Goal: Use online tool/utility

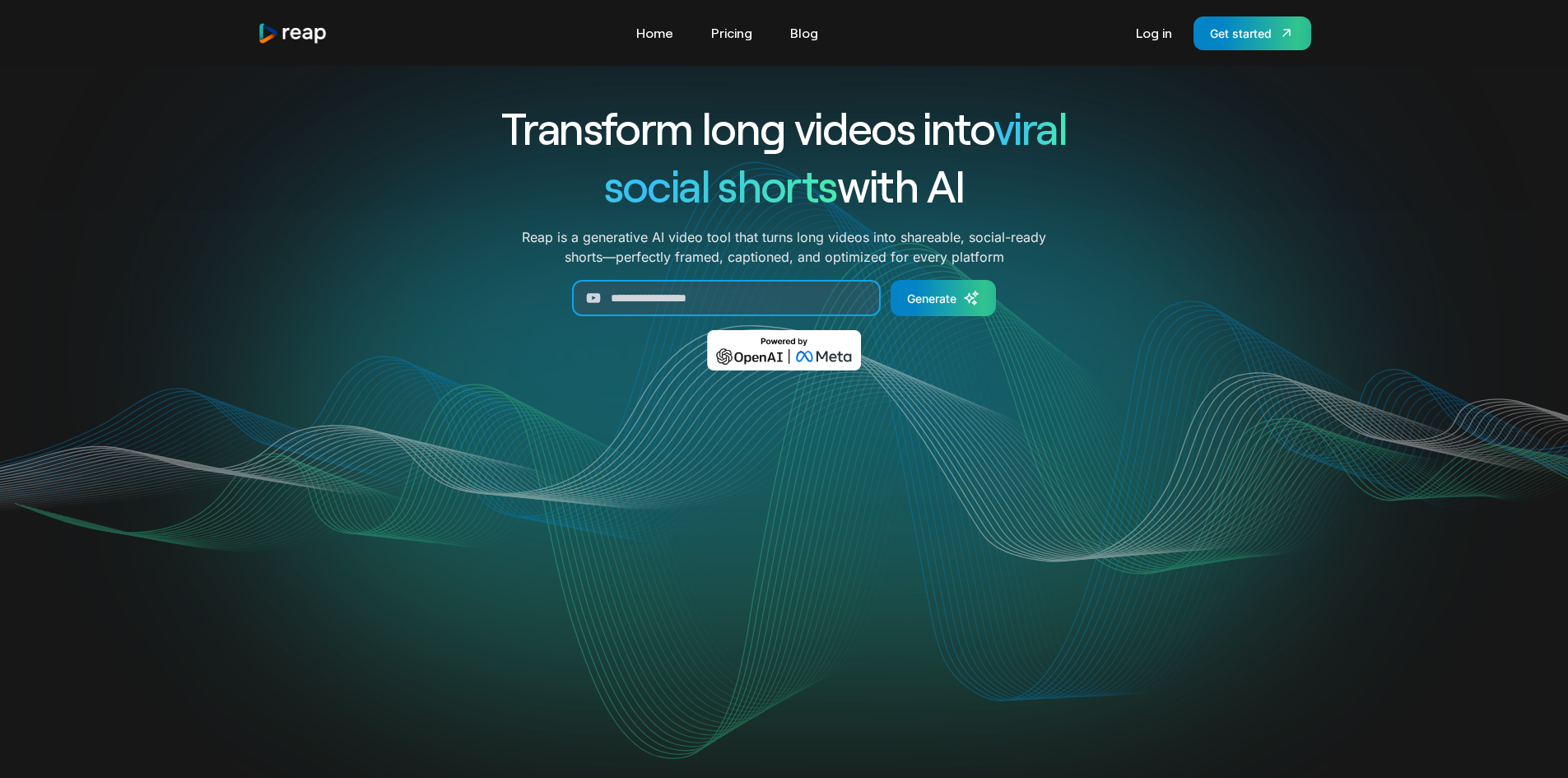
click at [718, 297] on input "Generate Form" at bounding box center [726, 297] width 308 height 36
paste input "**********"
type input "**********"
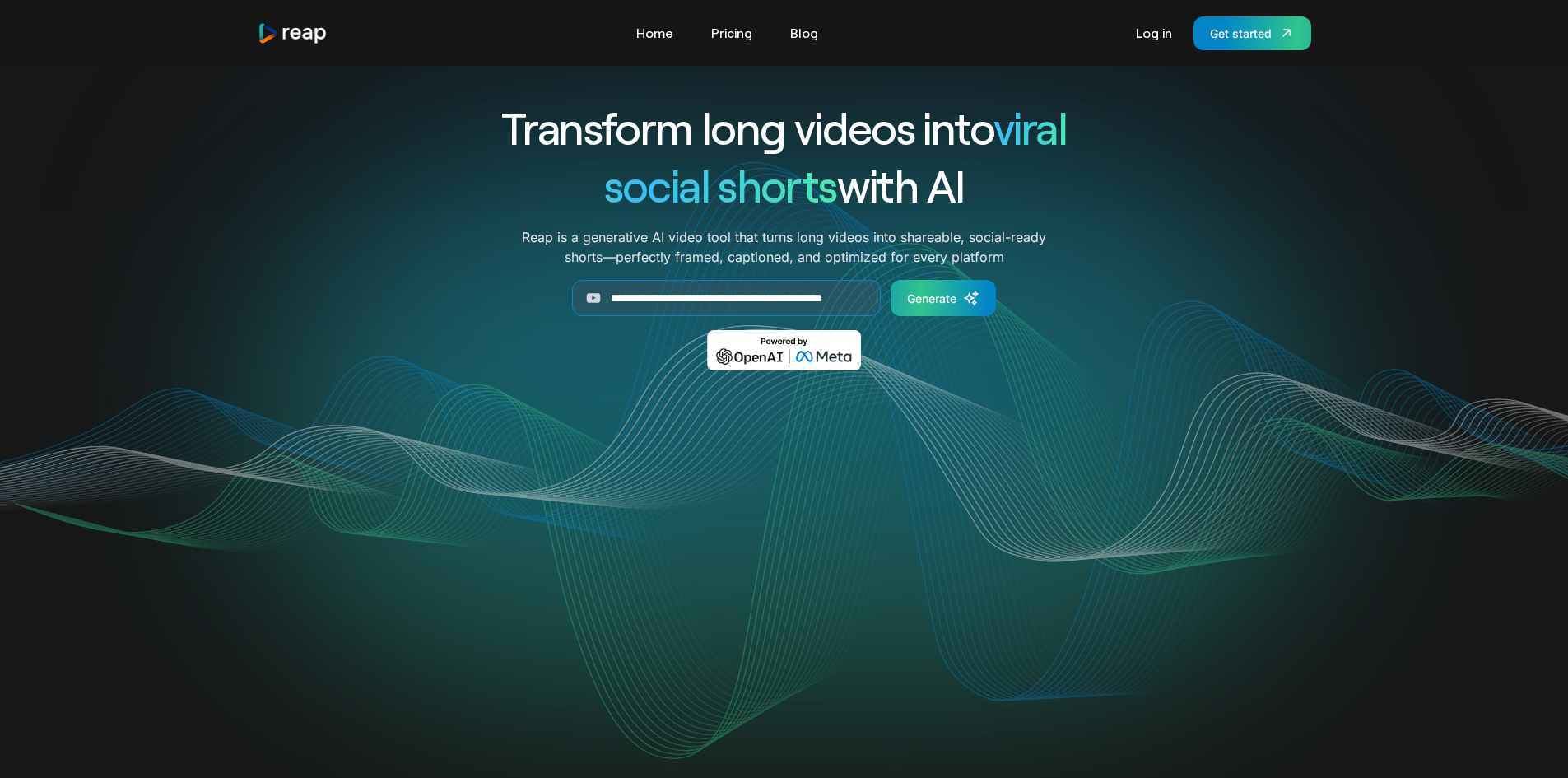
click at [947, 303] on div "Generate" at bounding box center [931, 298] width 49 height 18
